Goal: Task Accomplishment & Management: Use online tool/utility

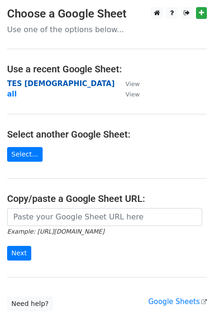
click at [21, 84] on strong "TES maninlist" at bounding box center [60, 84] width 107 height 9
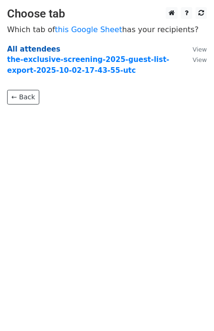
click at [24, 49] on strong "All attendees" at bounding box center [33, 49] width 53 height 9
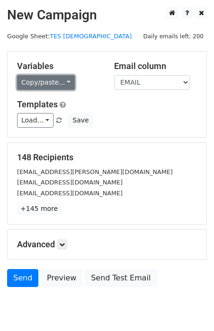
click at [59, 76] on link "Copy/paste..." at bounding box center [46, 82] width 58 height 15
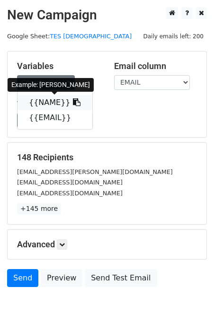
click at [58, 105] on link "{{NAME}}" at bounding box center [55, 102] width 75 height 15
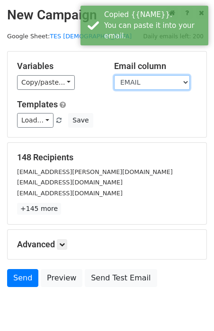
click at [159, 84] on select "NAME EMAIL" at bounding box center [152, 82] width 76 height 15
click at [114, 75] on select "NAME EMAIL" at bounding box center [152, 82] width 76 height 15
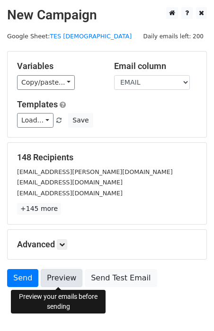
click at [51, 285] on link "Preview" at bounding box center [62, 278] width 42 height 18
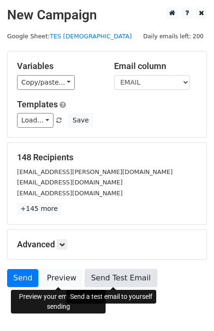
click at [122, 278] on link "Send Test Email" at bounding box center [121, 278] width 72 height 18
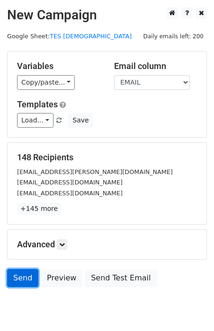
click at [18, 277] on link "Send" at bounding box center [22, 278] width 31 height 18
